Goal: Task Accomplishment & Management: Use online tool/utility

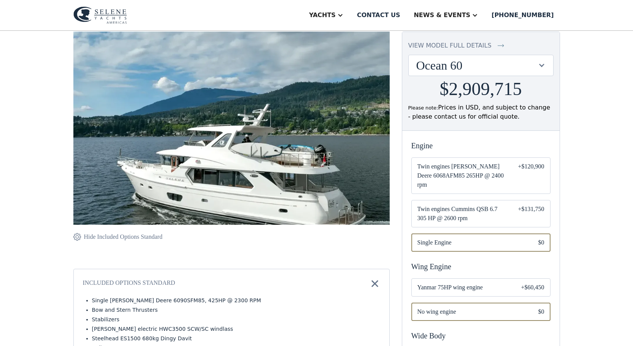
scroll to position [65, 0]
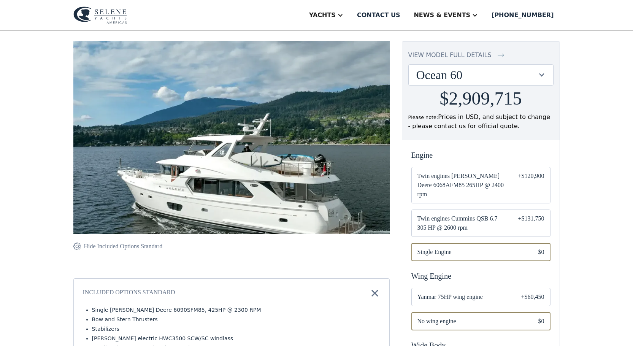
click at [374, 292] on img at bounding box center [374, 293] width 11 height 11
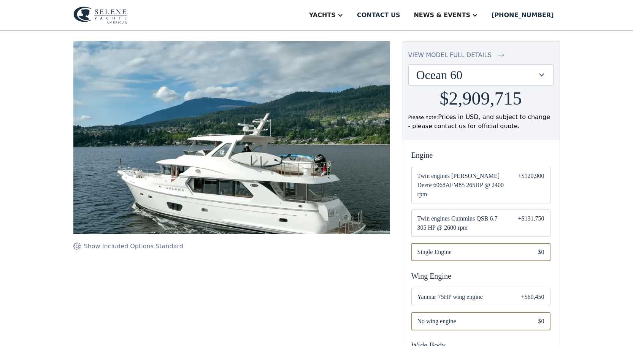
click at [437, 247] on span "Single Engine" at bounding box center [471, 251] width 109 height 9
click at [433, 214] on span "Twin engines Cummins QSB 6.7 305 HP @ 2600 rpm" at bounding box center [461, 223] width 89 height 18
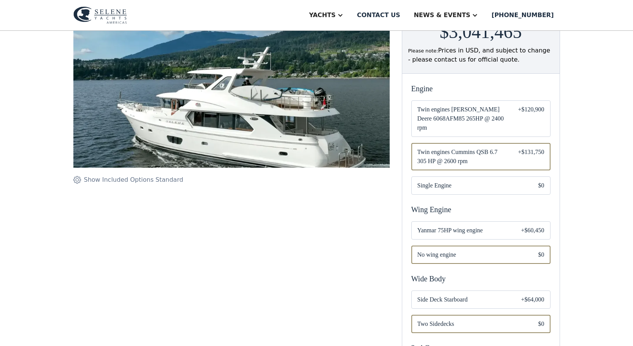
scroll to position [137, 0]
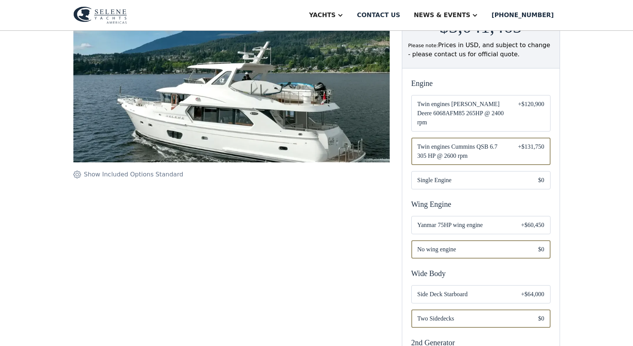
click at [430, 222] on div "Email Form" at bounding box center [480, 225] width 139 height 18
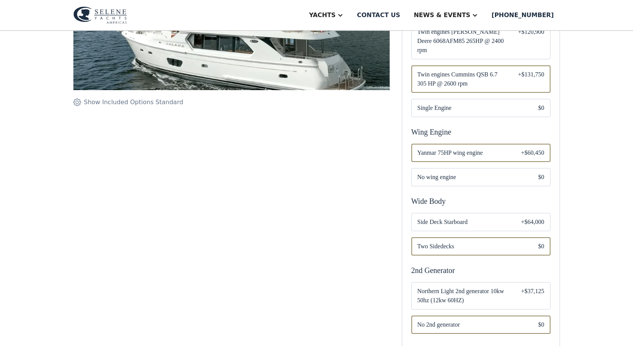
scroll to position [213, 0]
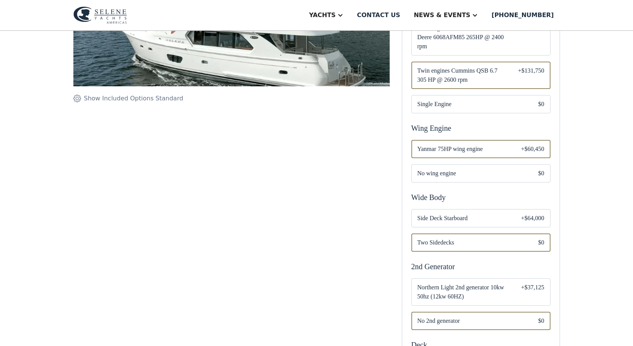
click at [437, 214] on span "Side Deck Starboard" at bounding box center [463, 218] width 92 height 9
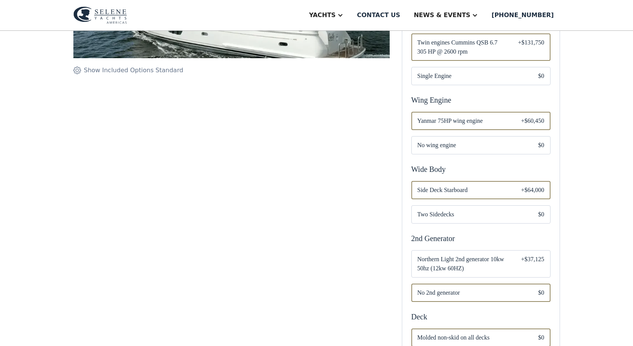
click at [436, 255] on span "Northern Light 2nd generator 10kw 50hz (12kw 60HZ)" at bounding box center [463, 264] width 92 height 18
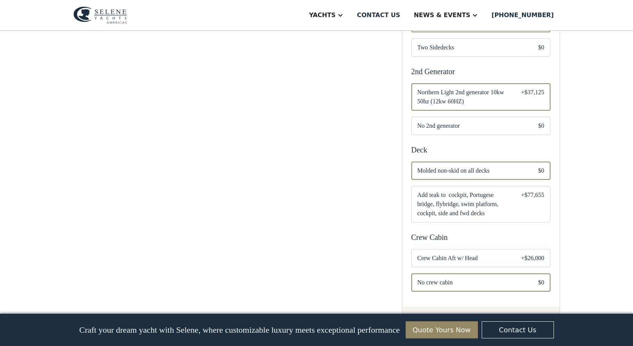
scroll to position [411, 0]
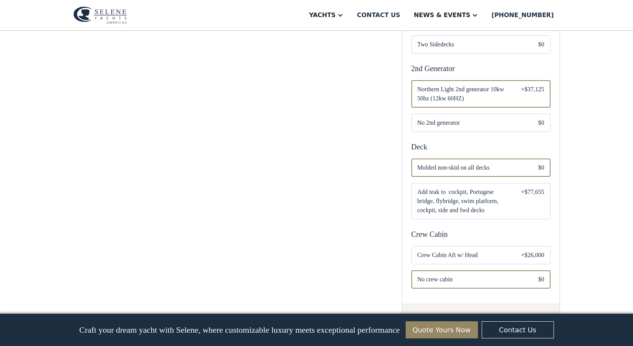
click at [436, 250] on span "Crew Cabin Aft w/ Head" at bounding box center [463, 254] width 92 height 9
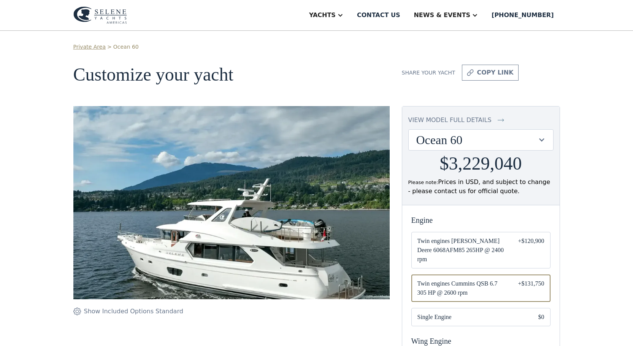
click at [82, 46] on link "Private Area" at bounding box center [89, 47] width 32 height 8
